Goal: Find specific page/section: Find specific page/section

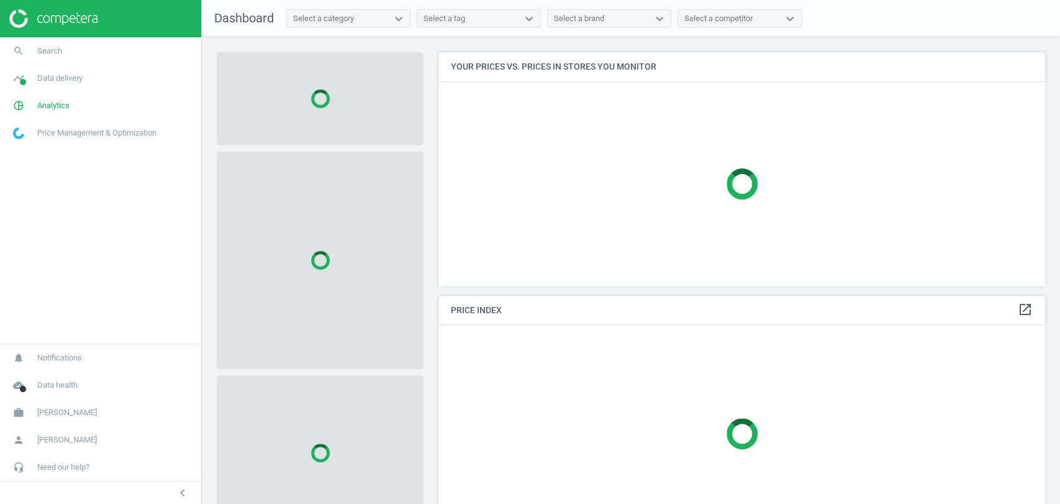
scroll to position [255, 617]
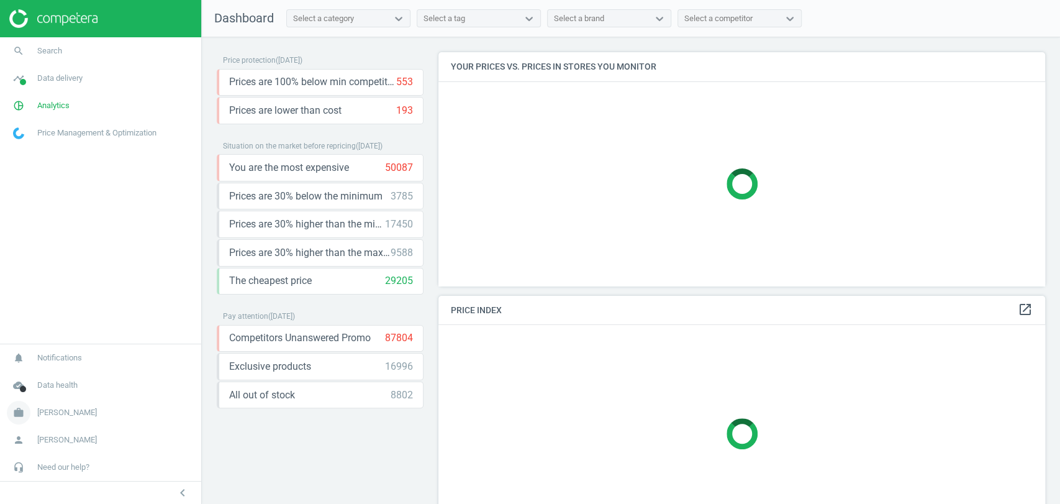
click at [63, 410] on span "[PERSON_NAME]" at bounding box center [67, 412] width 60 height 11
click at [58, 50] on span "Search" at bounding box center [49, 50] width 25 height 11
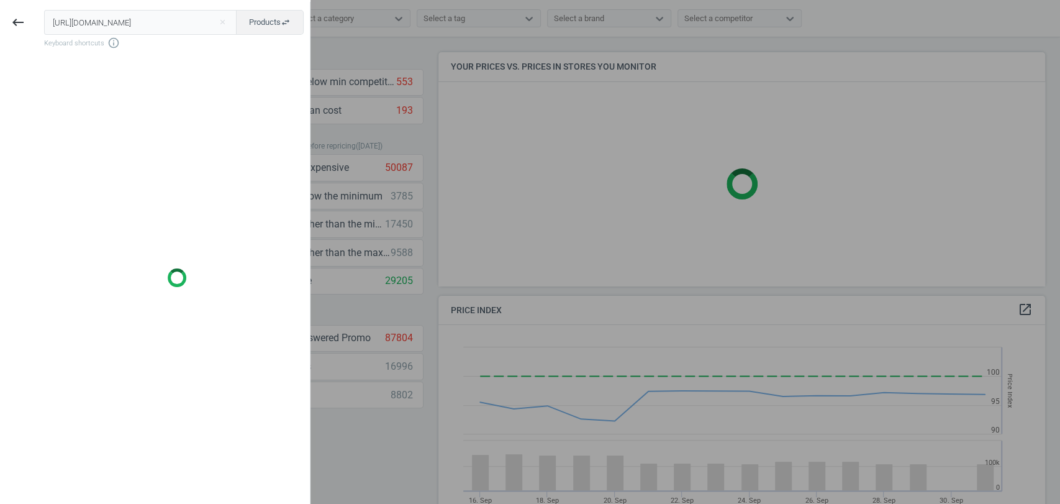
scroll to position [307, 617]
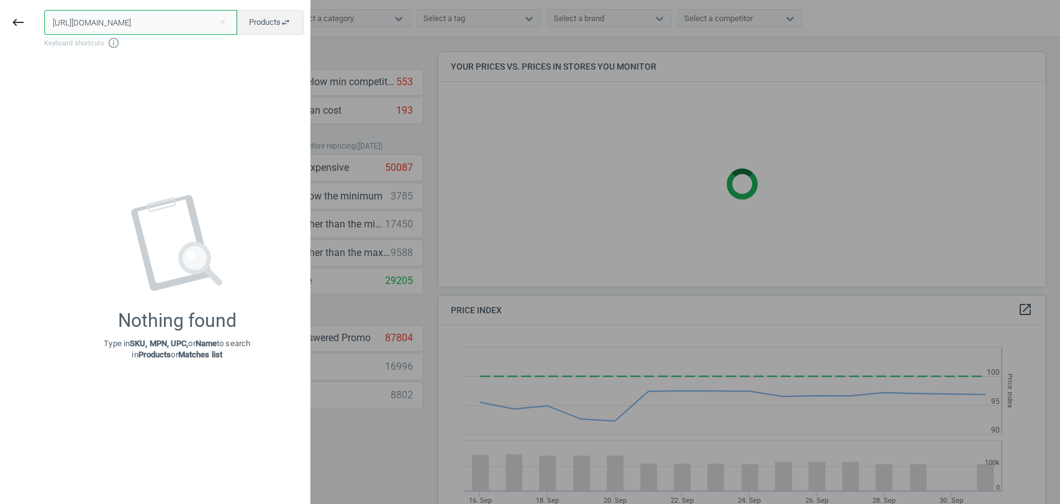
drag, startPoint x: 52, startPoint y: 24, endPoint x: 441, endPoint y: 40, distance: 389.7
click at [441, 40] on body "Group 2 Created with Sketch. ic/cloud_download/grey600 Created with Sketch. gra…" at bounding box center [530, 252] width 1060 height 504
paste input "484446"
type input "484446"
click at [17, 20] on icon "keyboard_backspace" at bounding box center [18, 22] width 15 height 15
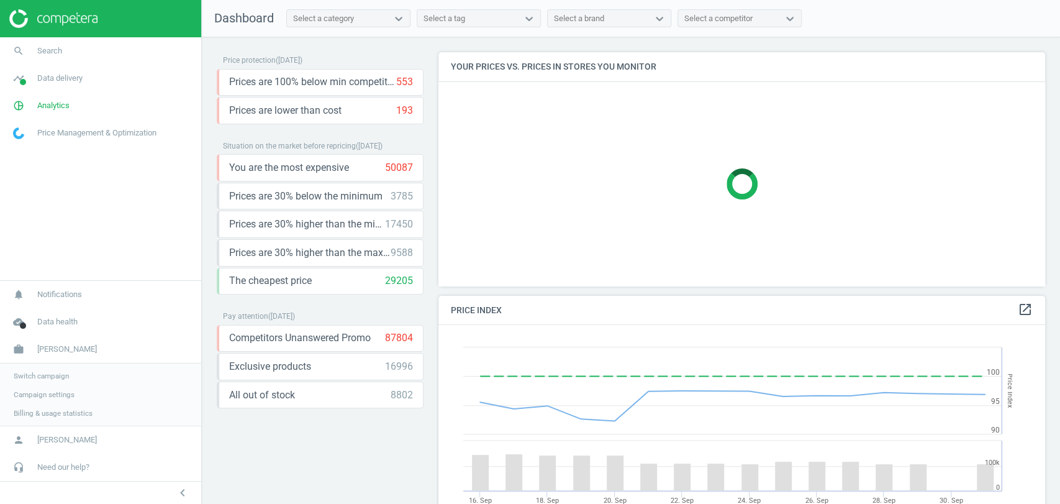
scroll to position [268, 617]
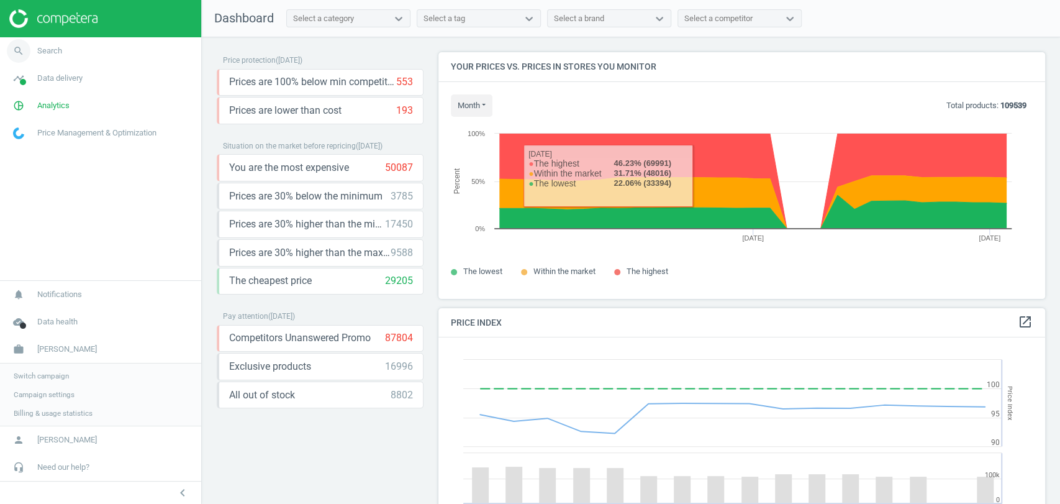
click at [73, 53] on link "search Search" at bounding box center [100, 50] width 201 height 27
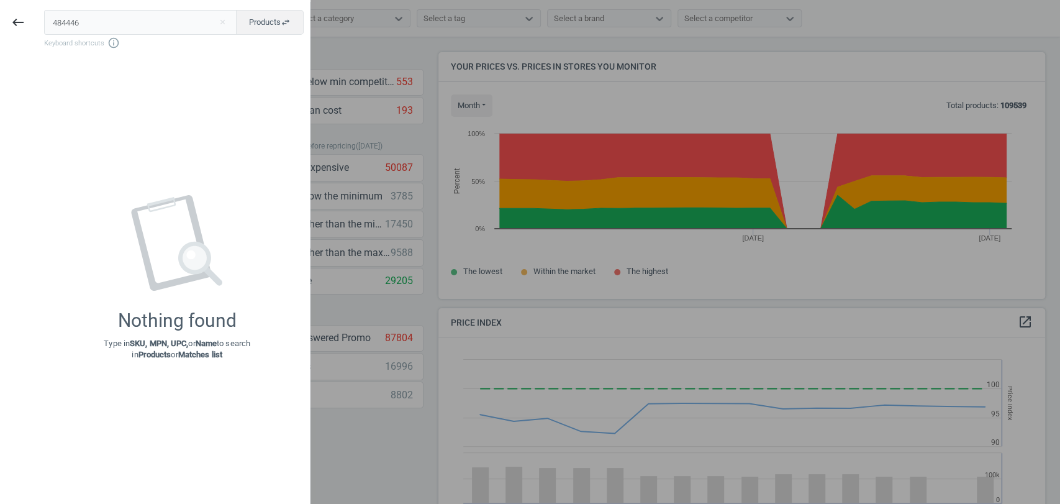
drag, startPoint x: 104, startPoint y: 17, endPoint x: 0, endPoint y: 21, distance: 103.8
click at [0, 21] on div "keyboard_backspace 484446 close Products swap_horiz Keyboard shortcuts info_out…" at bounding box center [155, 254] width 310 height 504
drag, startPoint x: 79, startPoint y: 23, endPoint x: 11, endPoint y: 21, distance: 68.3
click at [11, 21] on div "keyboard_backspace 490668 close Products swap_horiz Keyboard shortcuts info_out…" at bounding box center [155, 254] width 310 height 504
paste input "701855"
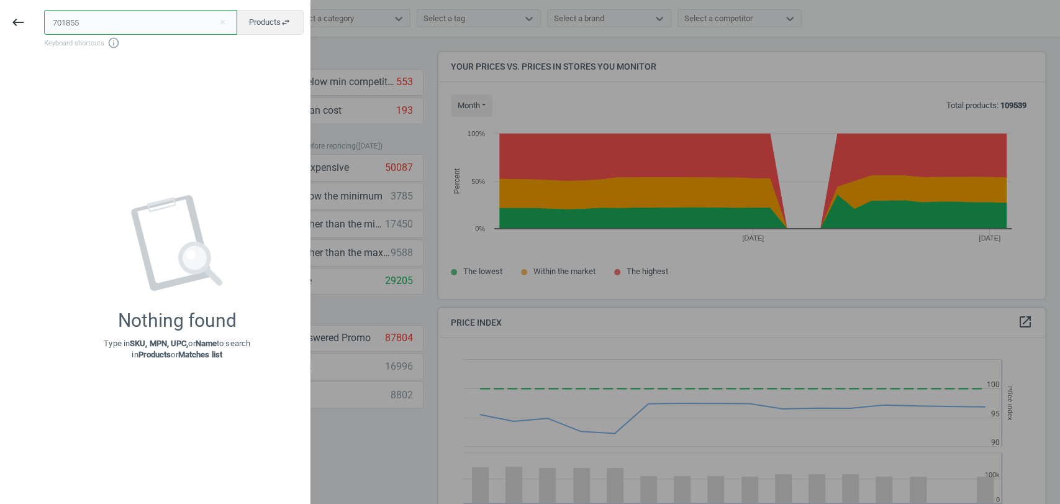
type input "701855"
click at [388, 366] on div at bounding box center [530, 252] width 1060 height 504
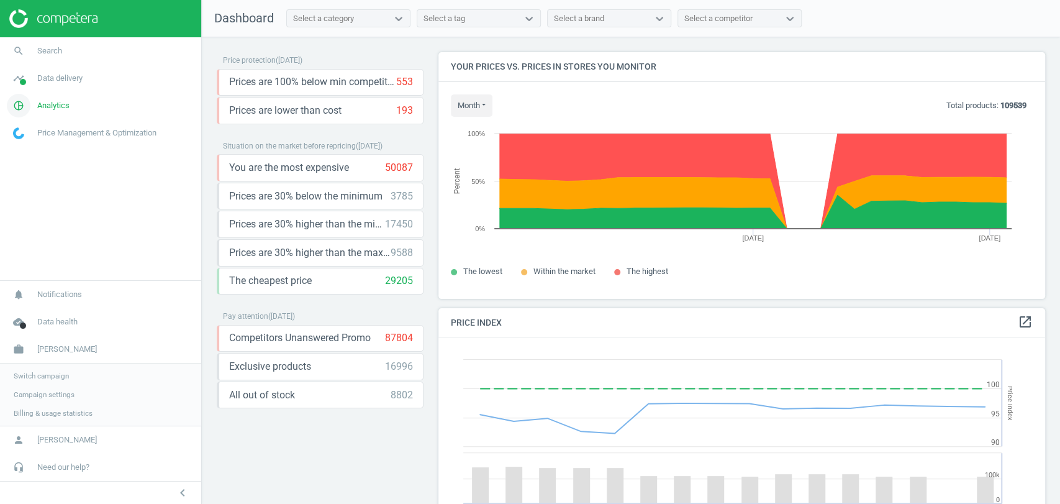
click at [47, 105] on span "Analytics" at bounding box center [53, 105] width 32 height 11
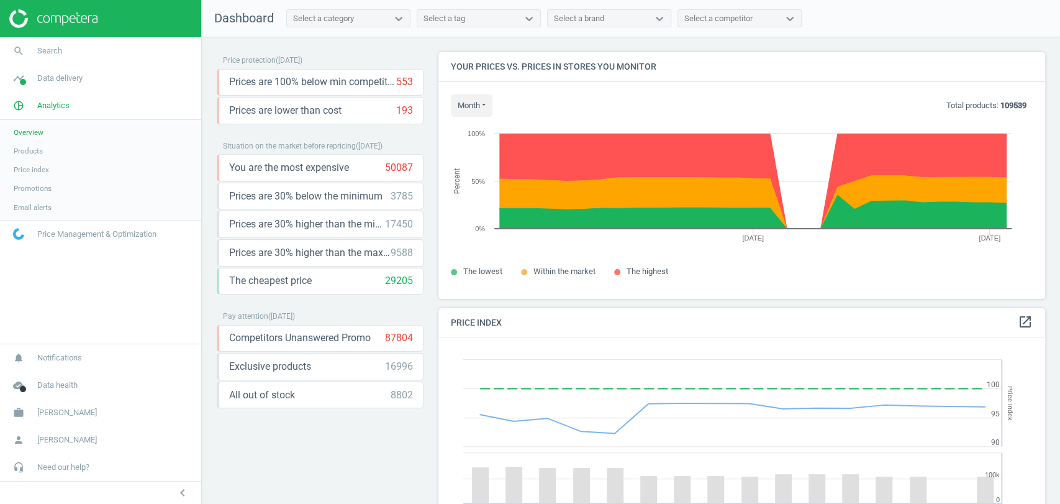
click at [34, 148] on span "Products" at bounding box center [28, 151] width 29 height 10
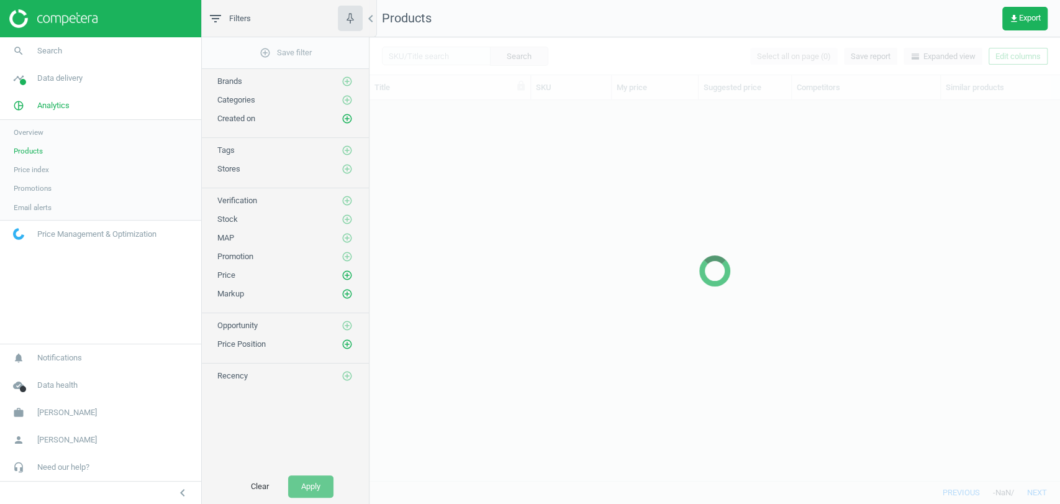
scroll to position [358, 679]
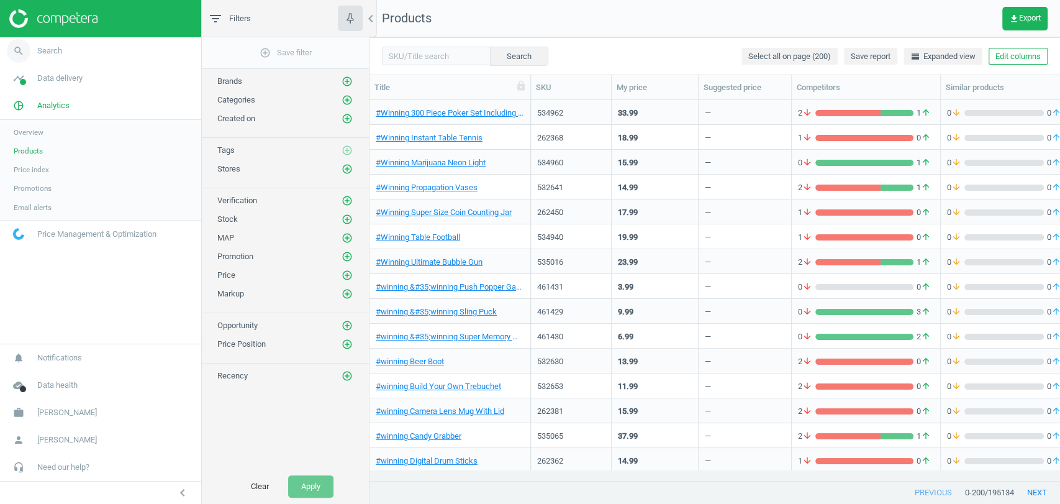
click at [71, 48] on link "search Search" at bounding box center [100, 50] width 201 height 27
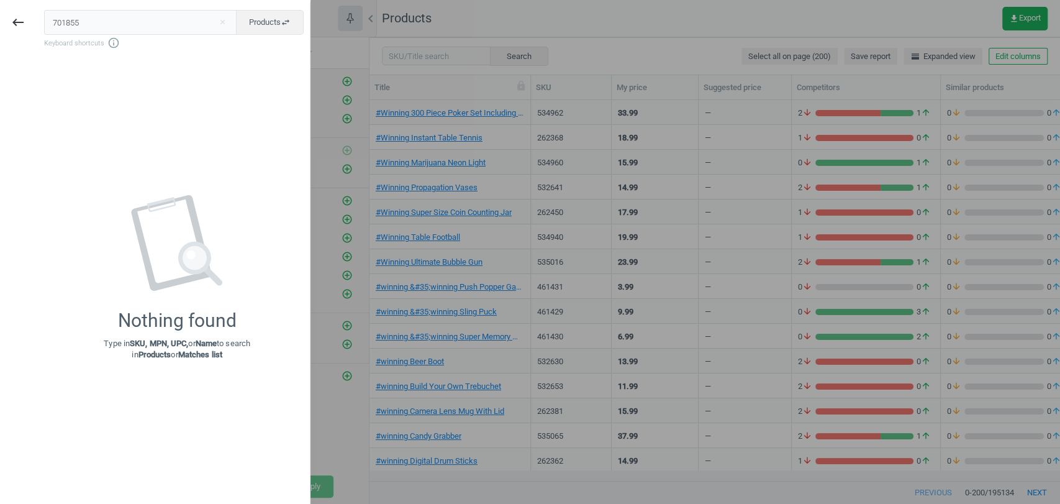
drag, startPoint x: 90, startPoint y: 19, endPoint x: 0, endPoint y: 21, distance: 90.1
click at [0, 21] on div "keyboard_backspace 701855 close Products swap_horiz Keyboard shortcuts info_out…" at bounding box center [155, 254] width 310 height 504
click at [499, 16] on div at bounding box center [530, 252] width 1060 height 504
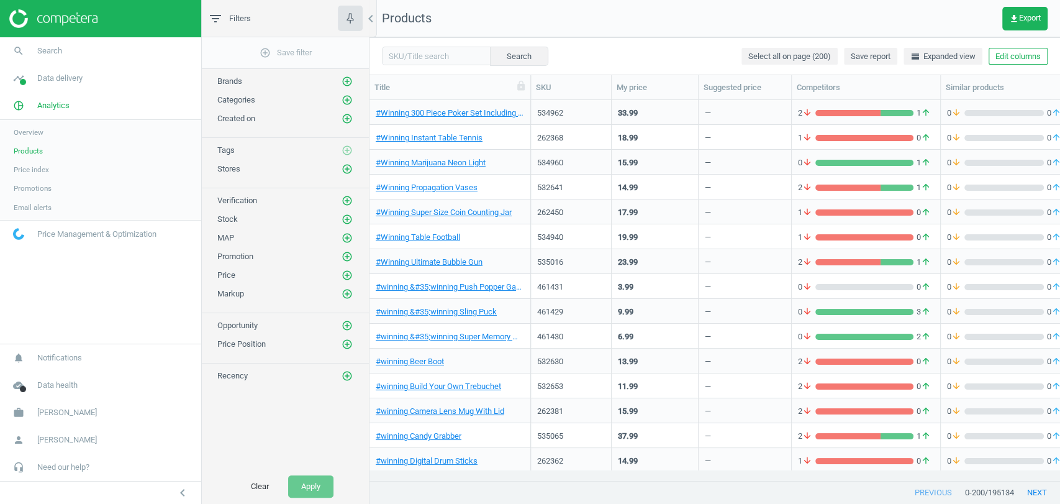
click at [25, 146] on span "Products" at bounding box center [28, 151] width 29 height 10
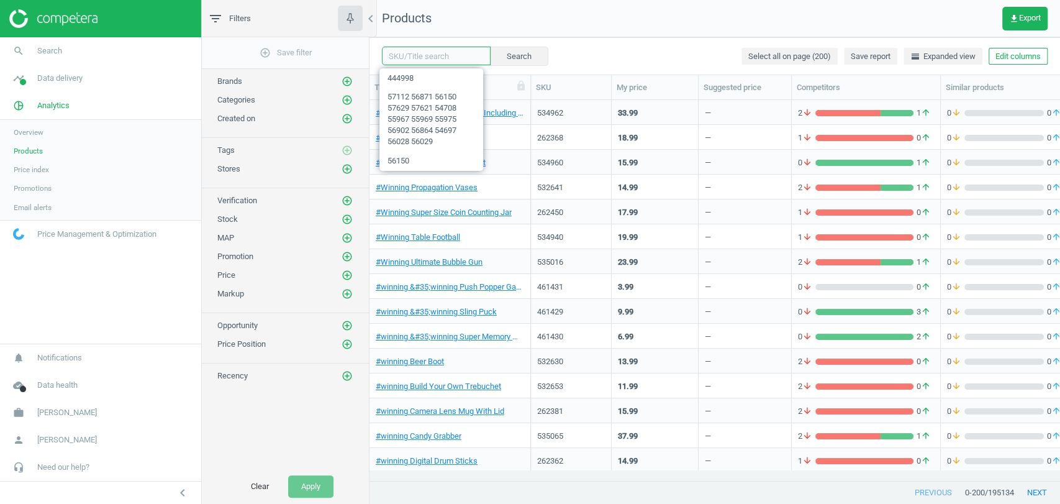
click at [413, 52] on input "text" at bounding box center [436, 56] width 109 height 19
paste input "701855"
type input "701855"
click at [512, 56] on button "Search" at bounding box center [518, 56] width 58 height 19
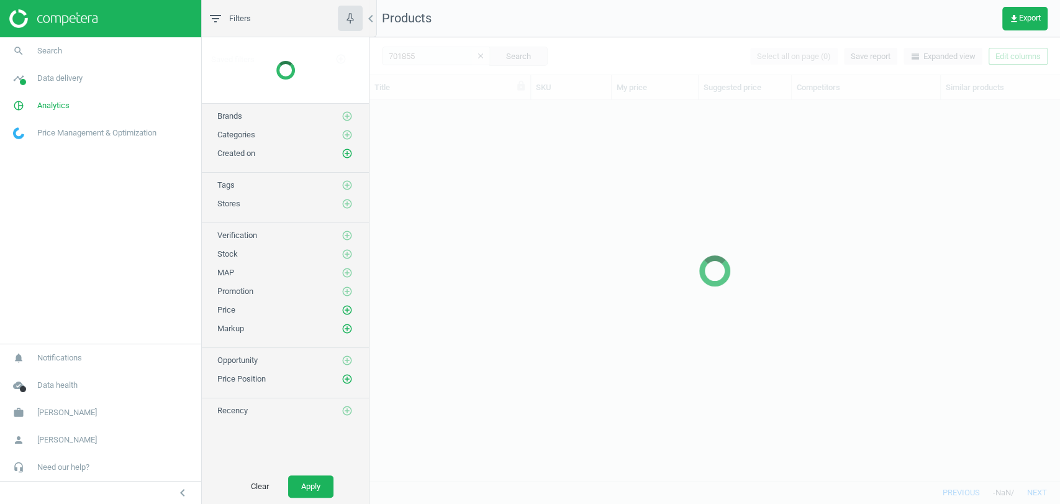
scroll to position [358, 679]
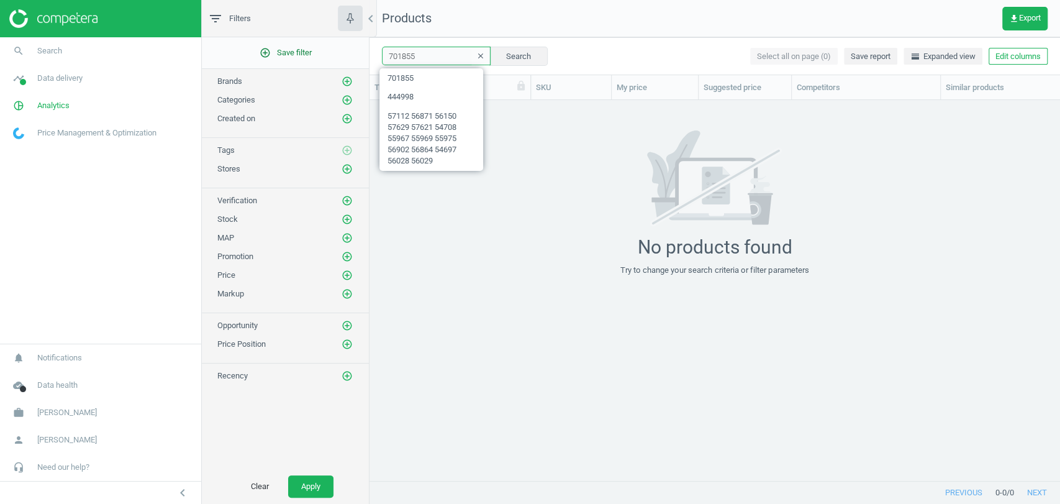
drag, startPoint x: 419, startPoint y: 57, endPoint x: 341, endPoint y: 59, distance: 78.3
click at [341, 59] on div "filter_list Filters chevron_left add_circle_outline Save filter Brands add_circ…" at bounding box center [631, 252] width 858 height 504
paste input "185476"
type input "185476"
click at [498, 63] on button "Search" at bounding box center [518, 56] width 58 height 19
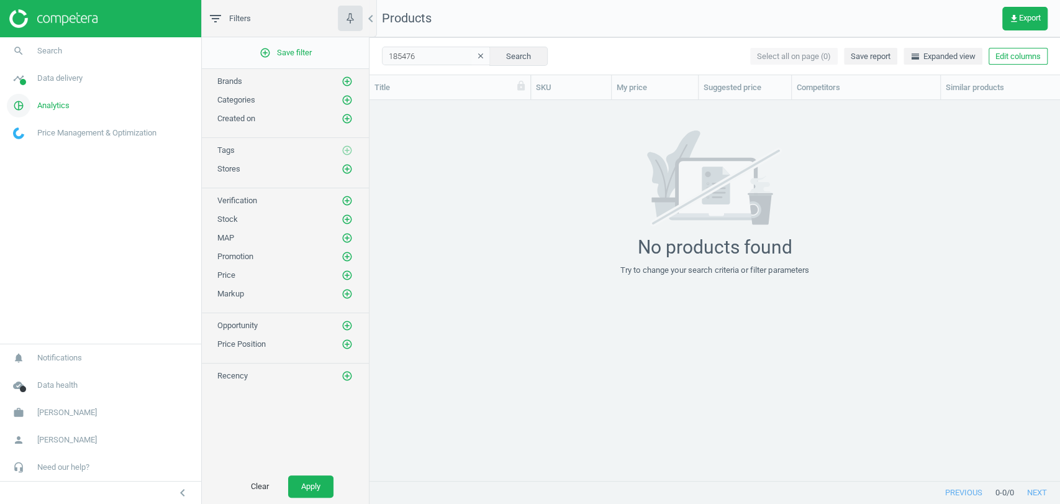
click at [71, 107] on link "pie_chart_outlined Analytics" at bounding box center [100, 105] width 201 height 27
click at [34, 134] on span "Overview" at bounding box center [29, 132] width 30 height 10
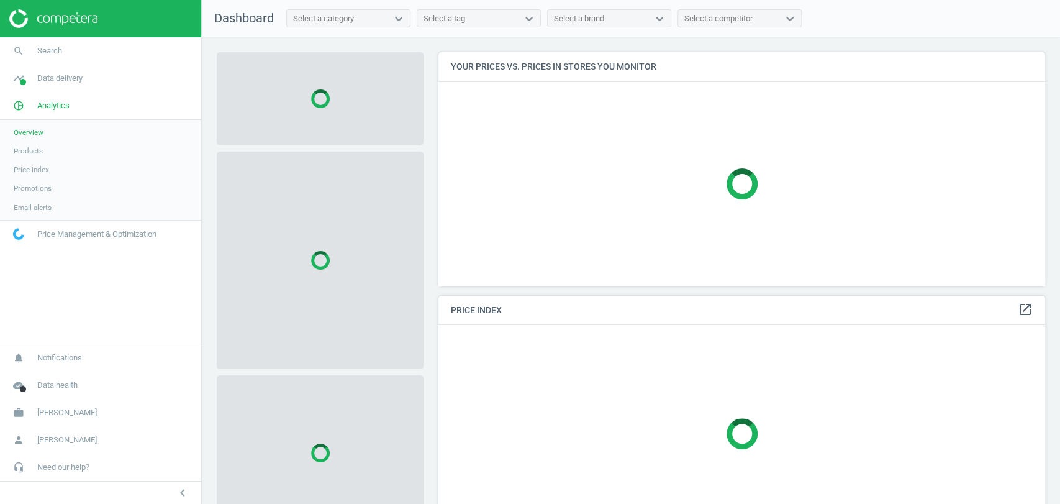
scroll to position [255, 617]
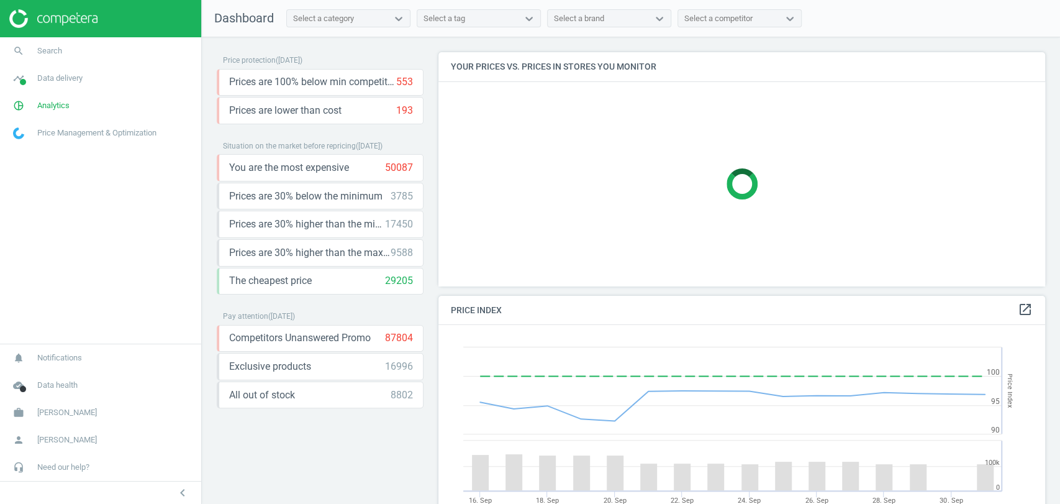
scroll to position [307, 617]
click at [73, 108] on link "pie_chart_outlined Analytics" at bounding box center [100, 105] width 201 height 27
click at [30, 150] on span "Products" at bounding box center [28, 151] width 29 height 10
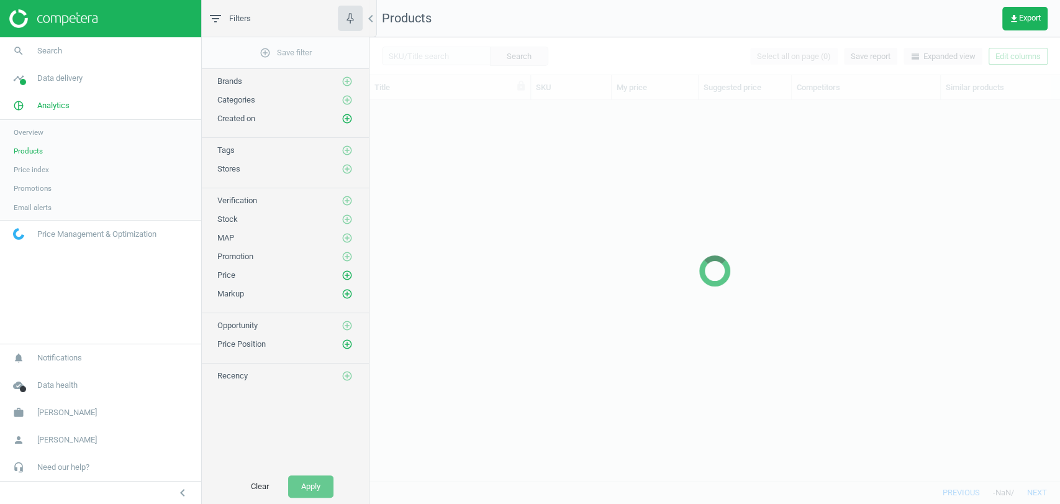
scroll to position [358, 679]
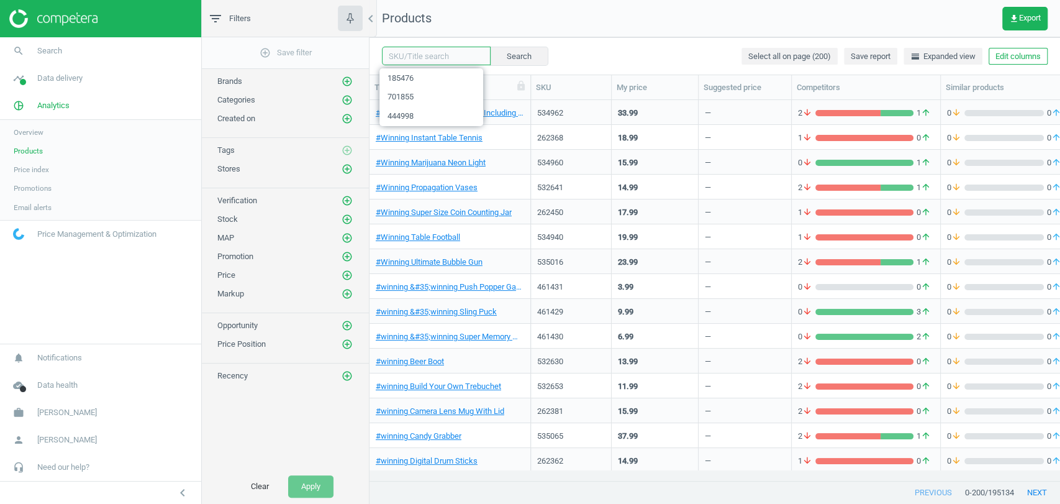
click at [430, 57] on input "text" at bounding box center [436, 56] width 109 height 19
paste input "363259"
click at [507, 53] on button "Search" at bounding box center [518, 56] width 58 height 19
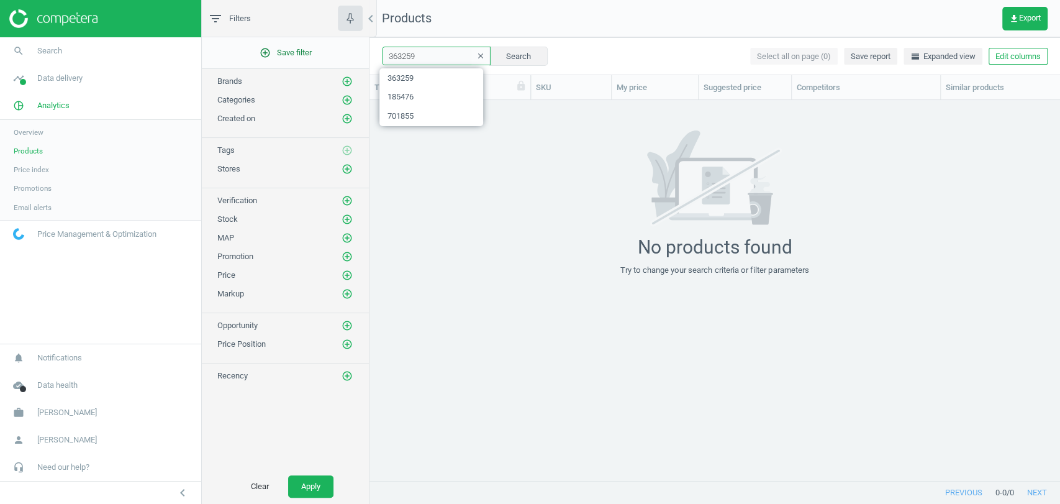
drag, startPoint x: 421, startPoint y: 57, endPoint x: 359, endPoint y: 52, distance: 62.2
click at [359, 52] on div "filter_list Filters chevron_left add_circle_outline Save filter Brands add_circ…" at bounding box center [631, 252] width 858 height 504
paste input "442980"
type input "442980"
click at [506, 66] on div "442980 clear Search Select all on page (0) Save report horizontal_split Expande…" at bounding box center [714, 55] width 690 height 37
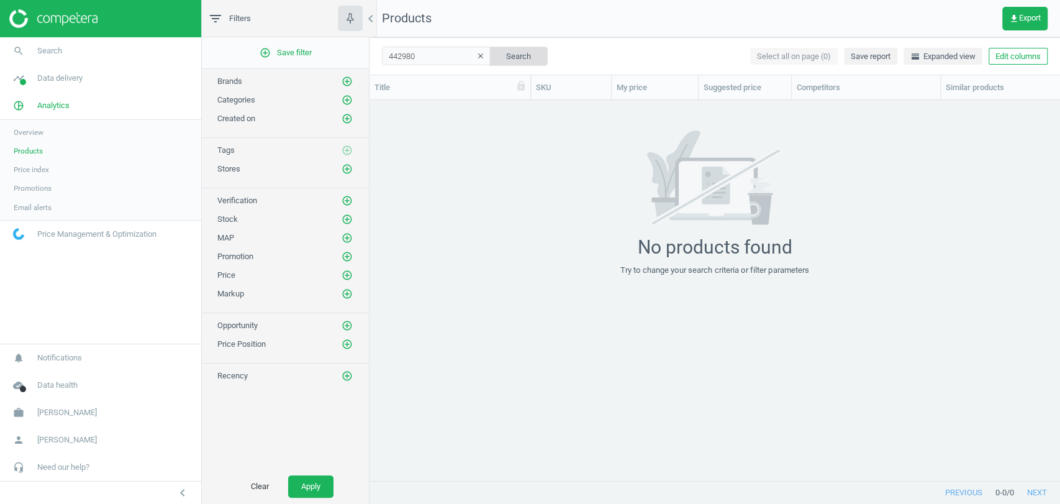
click at [512, 61] on button "Search" at bounding box center [518, 56] width 58 height 19
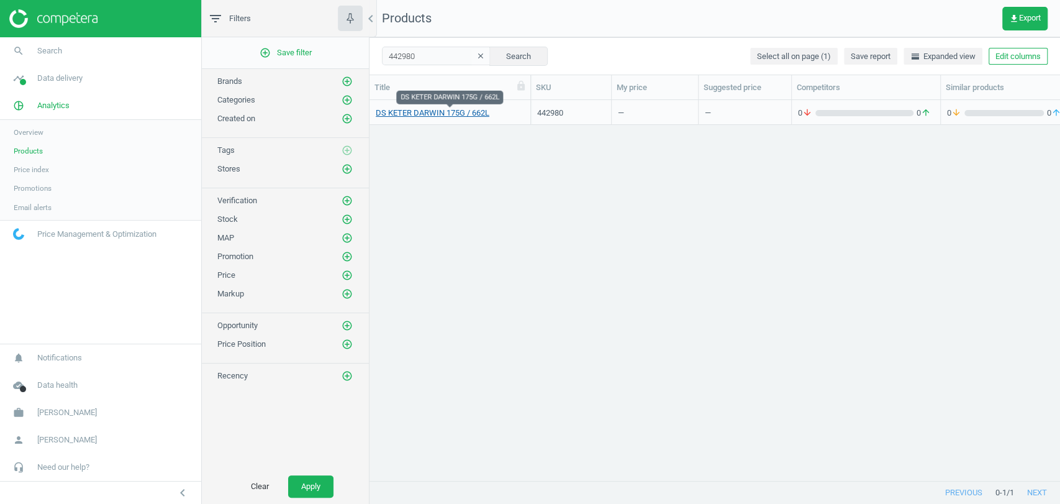
click at [436, 115] on link "DS KETER DARWIN 175G / 662L" at bounding box center [433, 112] width 114 height 11
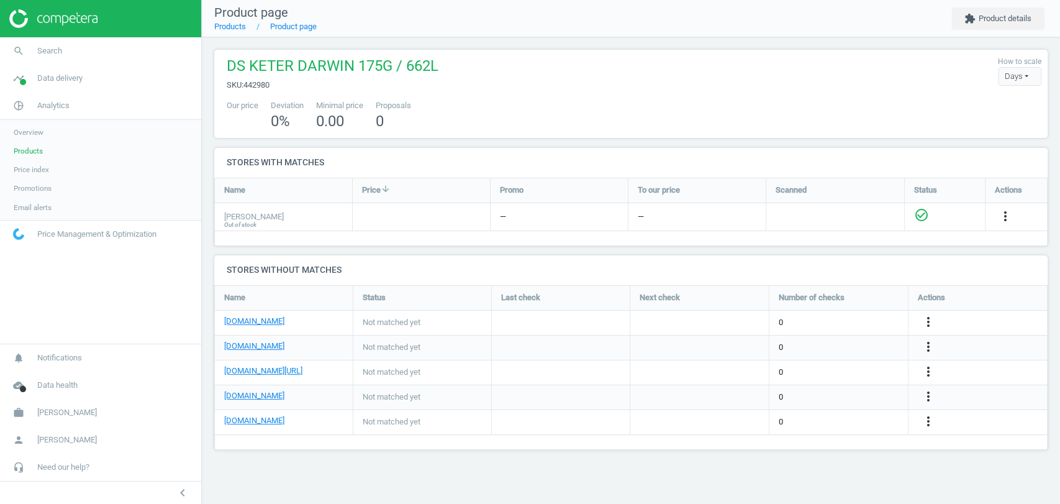
scroll to position [186, 854]
click at [51, 55] on span "Search" at bounding box center [49, 50] width 25 height 11
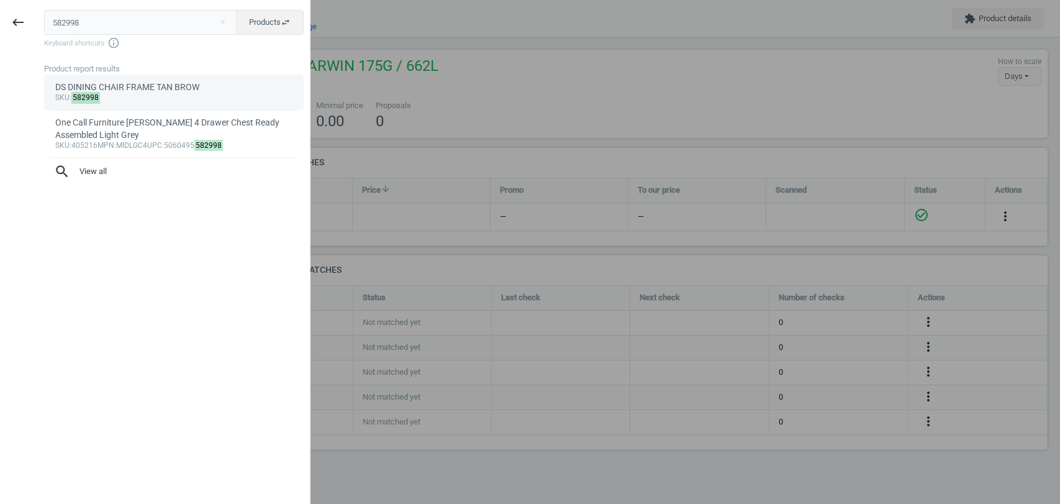
type input "582998"
click at [170, 89] on div "DS DINING CHAIR FRAME TAN BROW" at bounding box center [174, 87] width 238 height 12
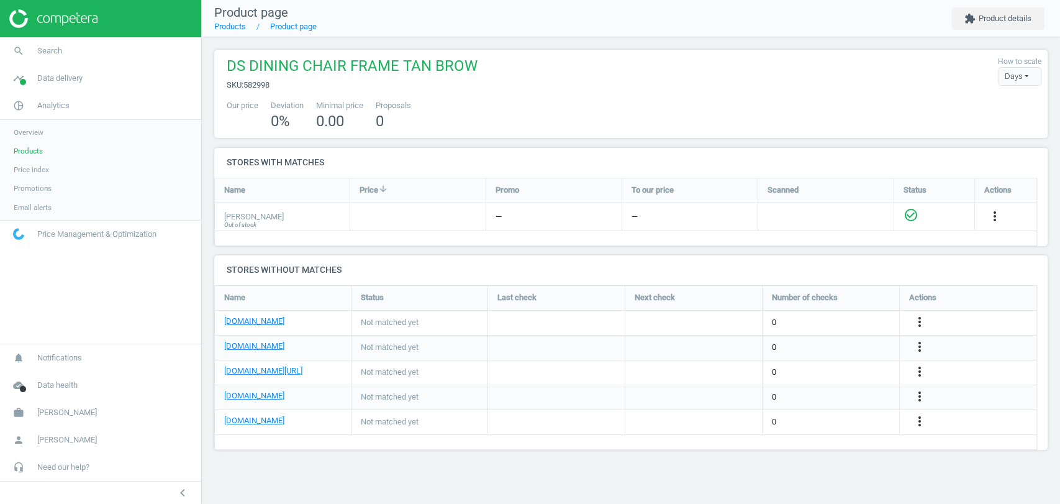
scroll to position [186, 854]
